Goal: Navigation & Orientation: Find specific page/section

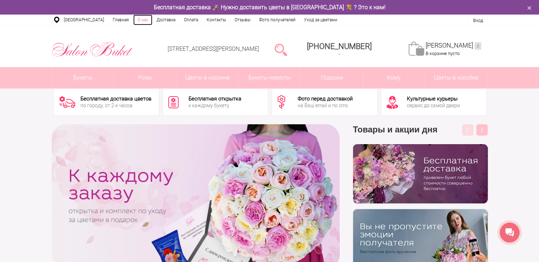
click at [139, 17] on link "О нас" at bounding box center [142, 20] width 19 height 11
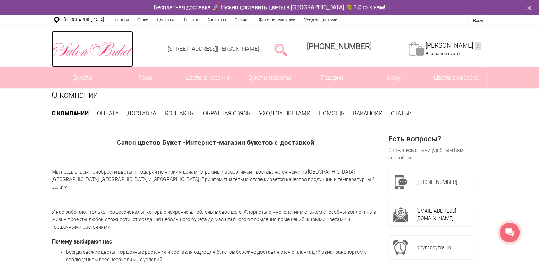
click at [101, 52] on img at bounding box center [92, 49] width 81 height 18
click at [119, 52] on img at bounding box center [92, 49] width 81 height 18
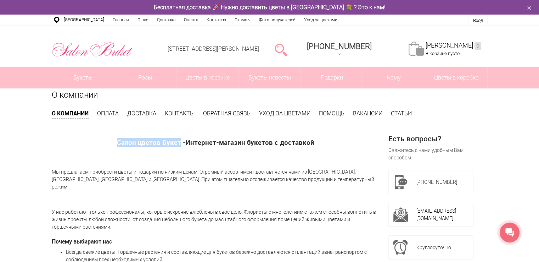
drag, startPoint x: 119, startPoint y: 142, endPoint x: 181, endPoint y: 143, distance: 61.3
click at [181, 143] on span "Салон цветов Букет -" at bounding box center [151, 142] width 69 height 9
copy span "Салон цветов Букет"
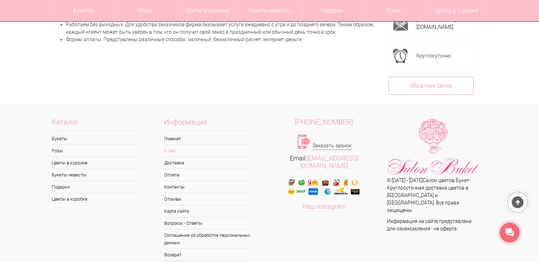
scroll to position [242, 0]
